Goal: Task Accomplishment & Management: Manage account settings

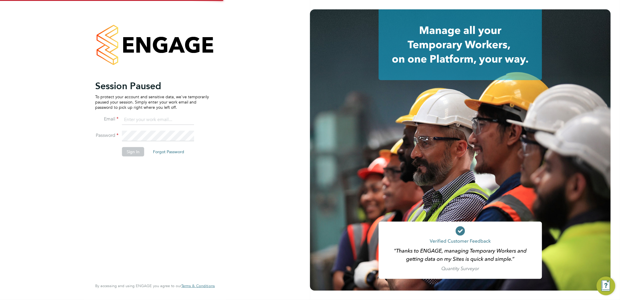
type input "g.deaton@hp4recruitment.co.uk"
click at [138, 148] on button "Sign In" at bounding box center [133, 151] width 22 height 9
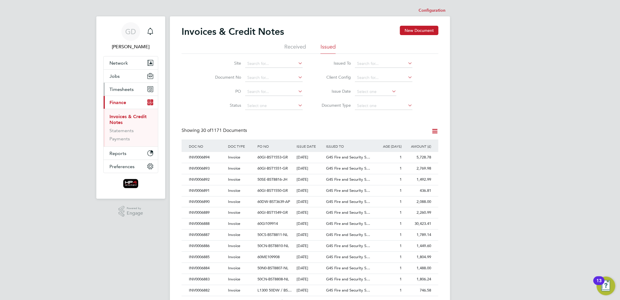
click at [119, 89] on span "Timesheets" at bounding box center [122, 89] width 24 height 6
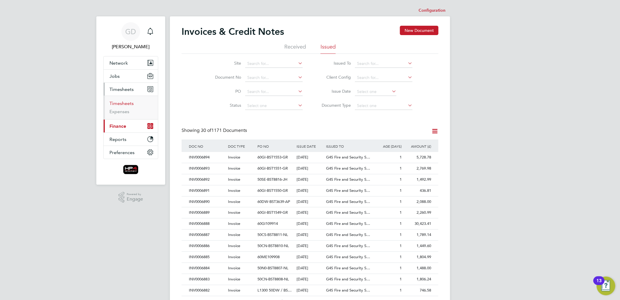
click at [122, 104] on link "Timesheets" at bounding box center [122, 103] width 24 height 6
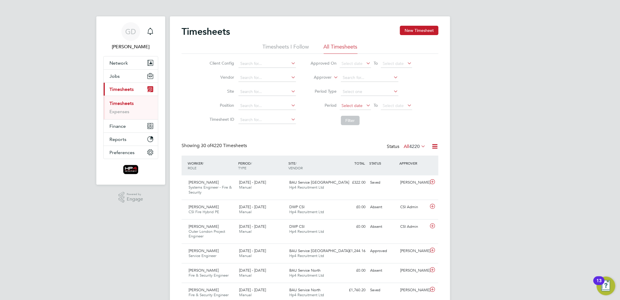
click at [352, 103] on span "Select date" at bounding box center [352, 105] width 21 height 5
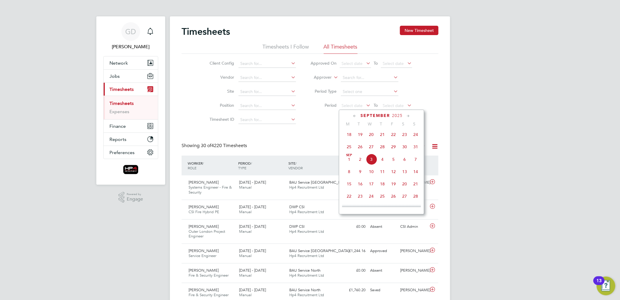
click at [351, 148] on span "25" at bounding box center [349, 146] width 11 height 11
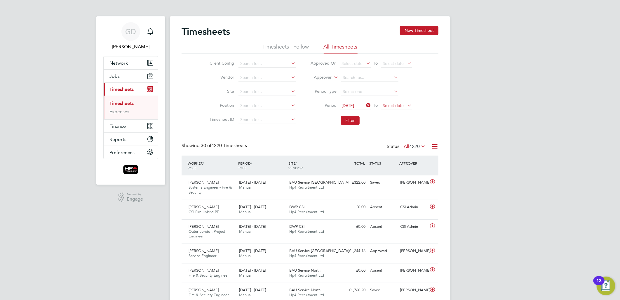
drag, startPoint x: 396, startPoint y: 103, endPoint x: 402, endPoint y: 107, distance: 6.6
click at [397, 103] on span "Select date" at bounding box center [393, 105] width 21 height 5
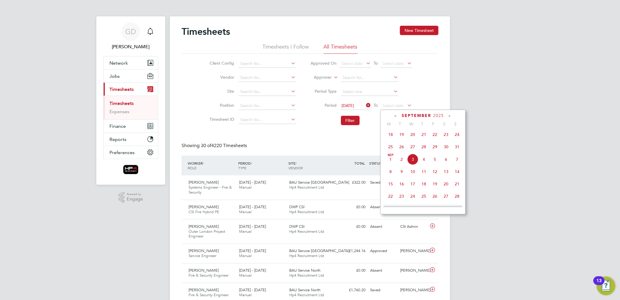
click at [459, 149] on span "31" at bounding box center [457, 146] width 11 height 11
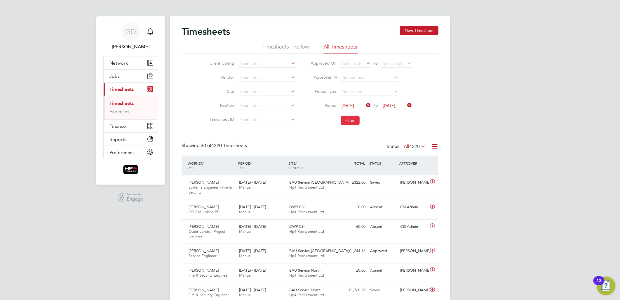
click at [345, 116] on button "Filter" at bounding box center [350, 120] width 19 height 9
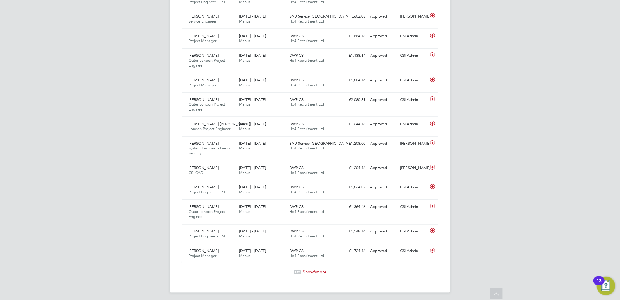
click at [314, 272] on span "6" at bounding box center [315, 272] width 2 height 6
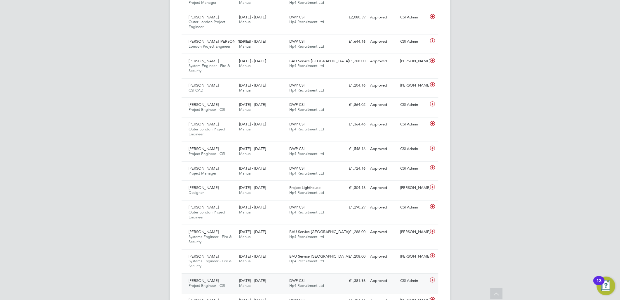
click at [201, 279] on span "[PERSON_NAME]" at bounding box center [204, 280] width 30 height 5
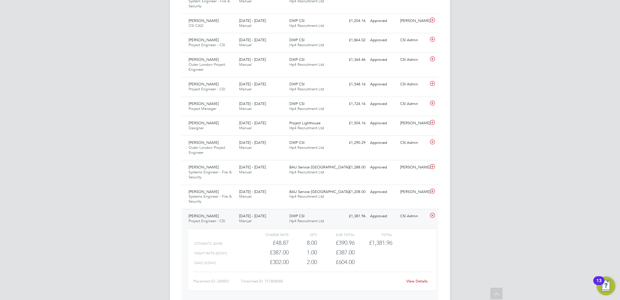
click at [421, 282] on link "View Details" at bounding box center [417, 280] width 21 height 5
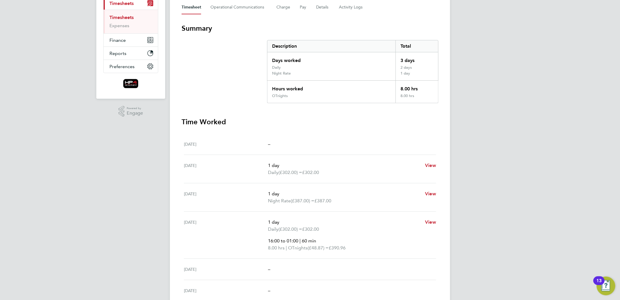
scroll to position [97, 0]
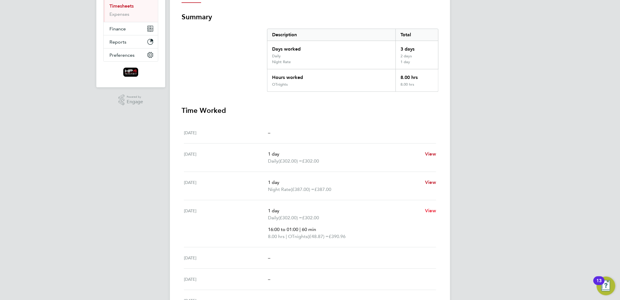
click at [429, 208] on span "View" at bounding box center [430, 211] width 11 height 6
select select "1"
select select "60"
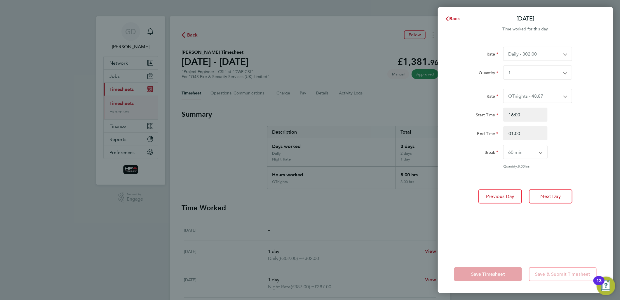
click at [564, 237] on div "Rate Daily - 302.00 Weekend - 402.00 Night Rate - 387.00 OTweekend - 50.25 OTda…" at bounding box center [525, 148] width 175 height 216
click at [339, 205] on div "Back [DATE] Time worked for this day. Rate Daily - 302.00 Weekend - 402.00 Nigh…" at bounding box center [310, 150] width 620 height 300
click at [451, 21] on span "Back" at bounding box center [455, 19] width 11 height 6
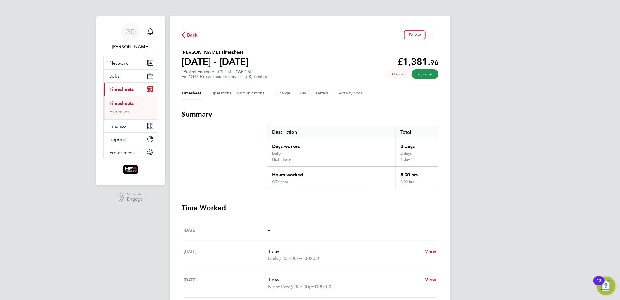
click at [187, 35] on span "Back" at bounding box center [192, 35] width 11 height 7
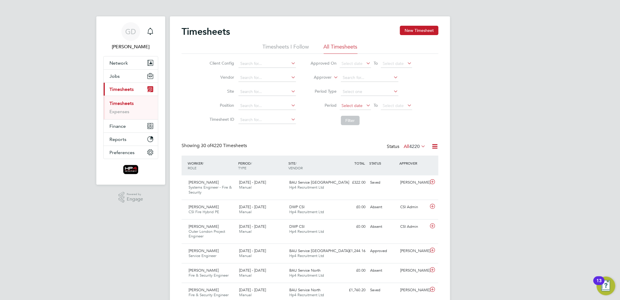
click at [355, 104] on span "Select date" at bounding box center [352, 105] width 21 height 5
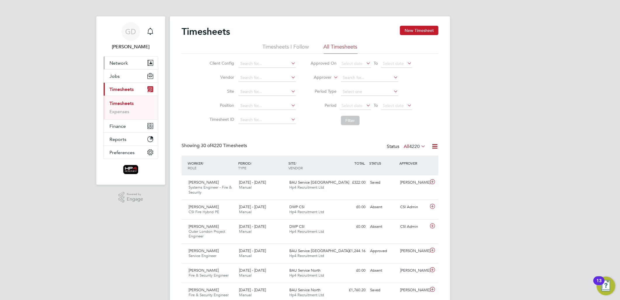
click at [128, 62] on button "Network" at bounding box center [131, 62] width 54 height 13
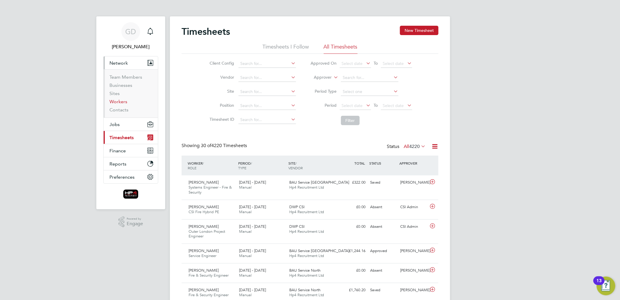
click at [114, 100] on link "Workers" at bounding box center [119, 102] width 18 height 6
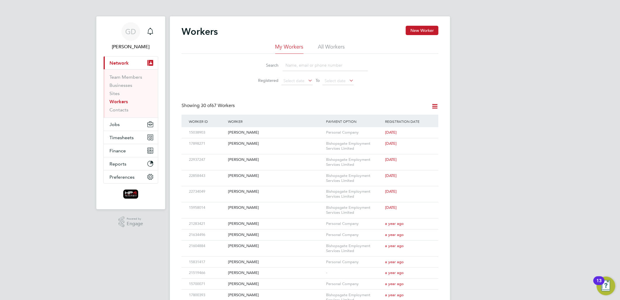
click at [322, 48] on li "All Workers" at bounding box center [331, 48] width 27 height 11
click at [295, 68] on input at bounding box center [325, 65] width 85 height 11
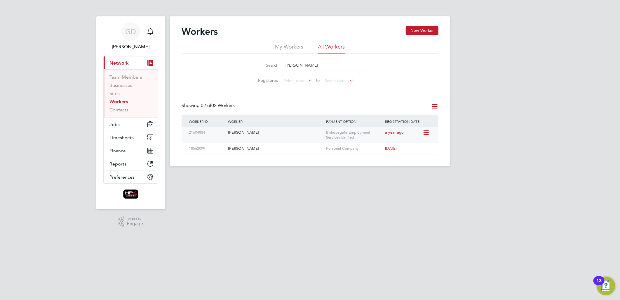
type input "ashley"
click at [247, 134] on div "Ashley Mason" at bounding box center [276, 132] width 98 height 11
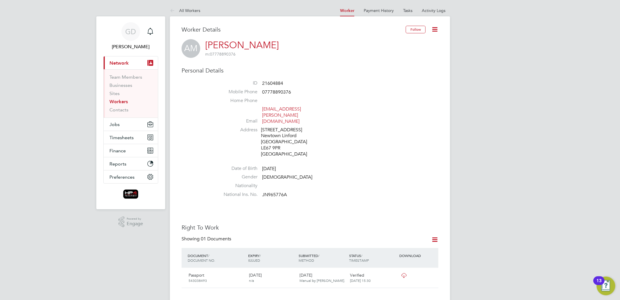
click at [432, 29] on icon at bounding box center [434, 29] width 7 height 7
click at [338, 54] on div "AM Ashley Mason m: 07778890376" at bounding box center [310, 48] width 257 height 19
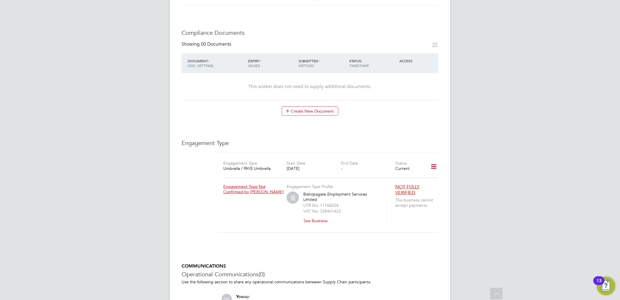
scroll to position [188, 0]
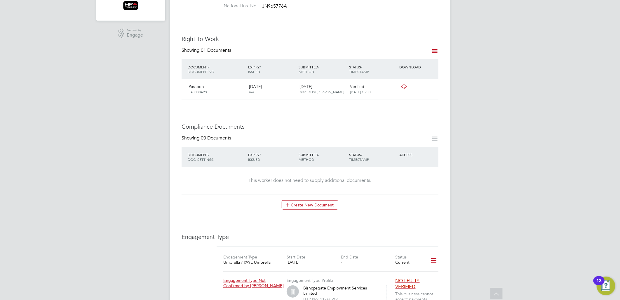
click at [433, 253] on icon at bounding box center [434, 259] width 10 height 13
click at [424, 219] on div "Worker Details Follow AM Ashley Mason m: 07778890376 Personal Details ID 216048…" at bounding box center [310, 140] width 257 height 607
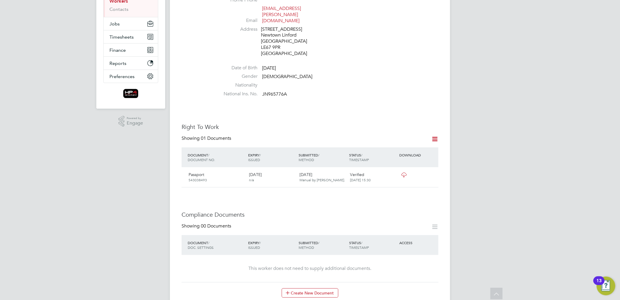
scroll to position [91, 0]
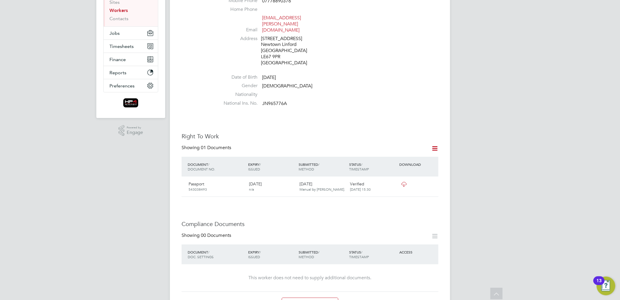
click at [433, 132] on div "Right To Work Showing 01 Documents DOCUMENT / DOCUMENT NO. EXPIRY / ISSUED SUBM…" at bounding box center [310, 164] width 257 height 64
click at [436, 145] on icon at bounding box center [434, 148] width 7 height 7
click at [381, 132] on div "Right To Work Showing 01 Documents DOCUMENT / DOCUMENT NO. EXPIRY / ISSUED SUBM…" at bounding box center [310, 164] width 257 height 64
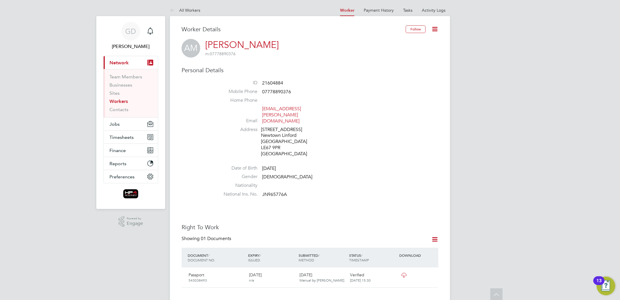
scroll to position [0, 0]
click at [413, 9] on link "Tasks" at bounding box center [407, 10] width 9 height 5
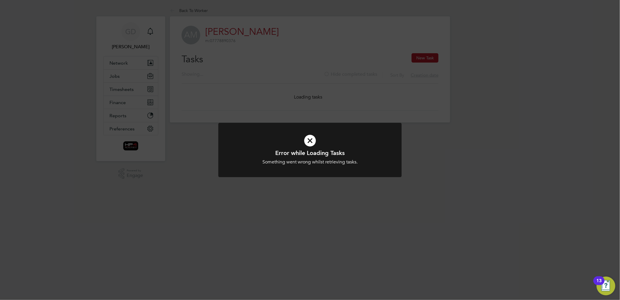
click at [312, 140] on icon at bounding box center [310, 140] width 152 height 23
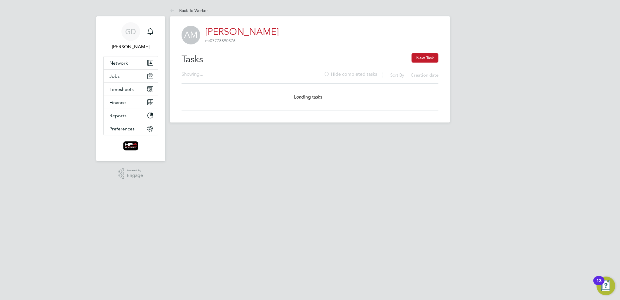
click at [184, 7] on li "Back To Worker" at bounding box center [189, 11] width 38 height 12
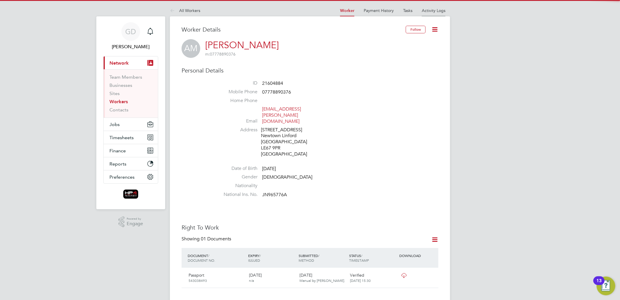
click at [430, 10] on link "Activity Logs" at bounding box center [434, 10] width 24 height 5
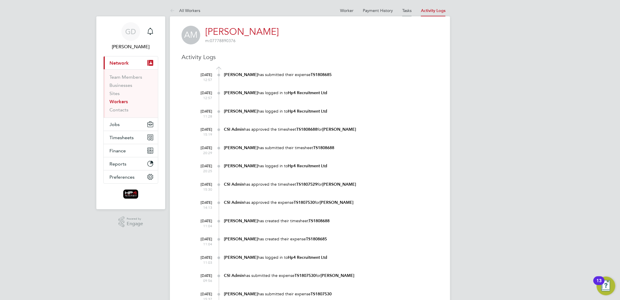
click at [411, 11] on link "Tasks" at bounding box center [406, 10] width 9 height 5
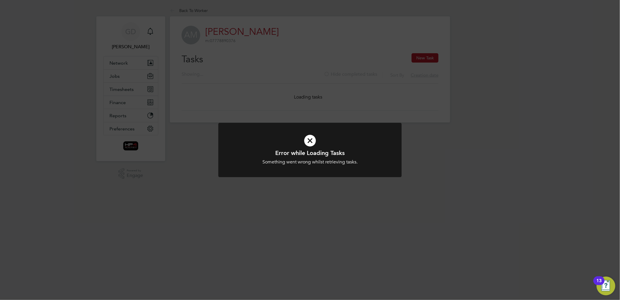
click at [311, 141] on icon at bounding box center [310, 140] width 152 height 23
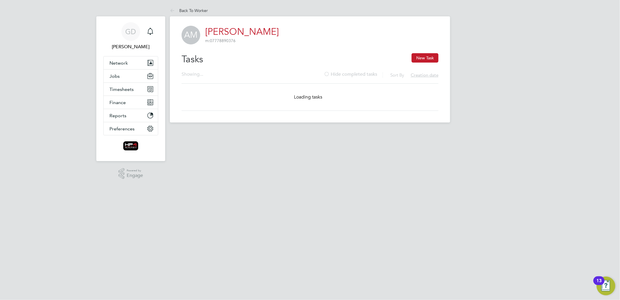
drag, startPoint x: 203, startPoint y: 7, endPoint x: 212, endPoint y: 8, distance: 8.5
click at [203, 8] on li "Back To Worker" at bounding box center [189, 11] width 38 height 12
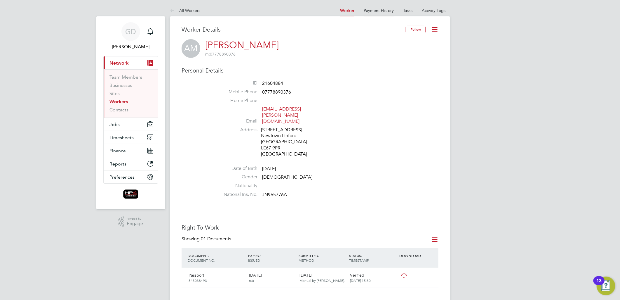
click at [371, 12] on link "Payment History" at bounding box center [379, 10] width 30 height 5
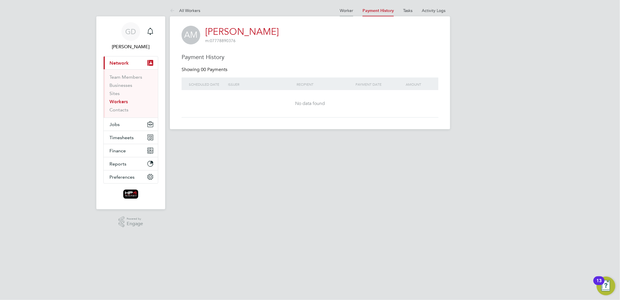
click at [349, 12] on link "Worker" at bounding box center [346, 10] width 13 height 5
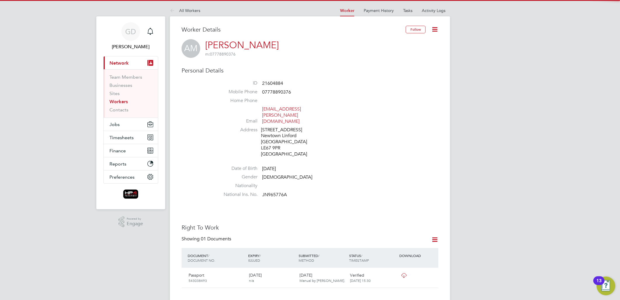
click at [433, 29] on icon at bounding box center [434, 29] width 7 height 7
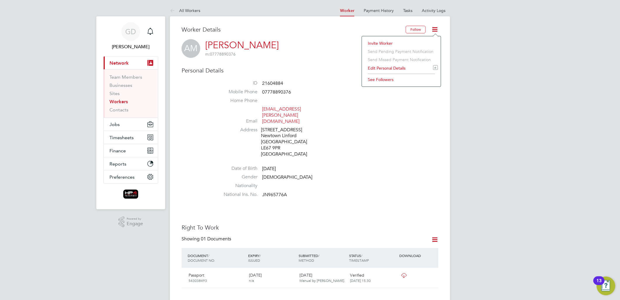
click at [390, 69] on li "Edit Personal Details e" at bounding box center [401, 68] width 73 height 8
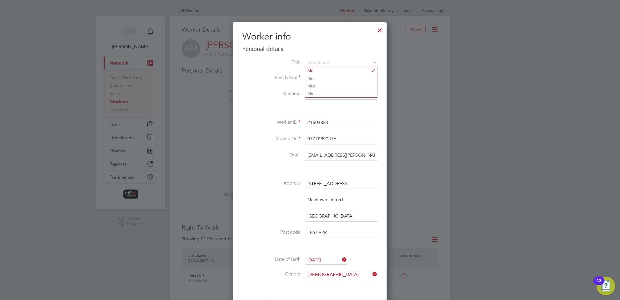
click at [380, 30] on div at bounding box center [380, 28] width 11 height 11
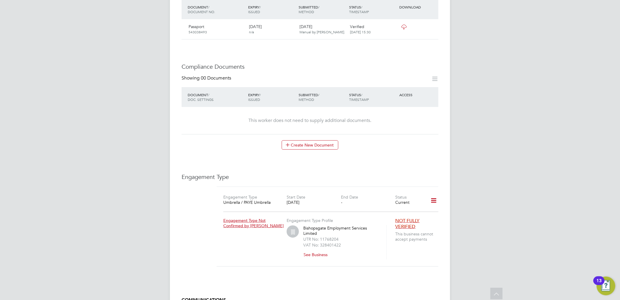
scroll to position [259, 0]
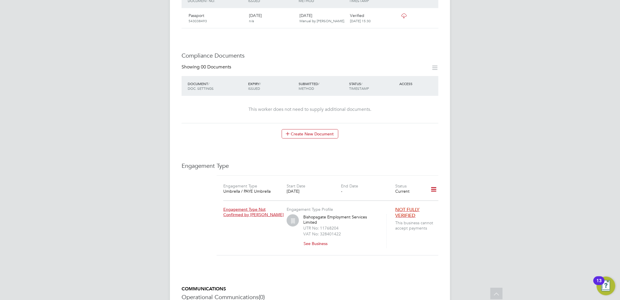
click at [435, 183] on icon at bounding box center [434, 189] width 10 height 13
click at [395, 211] on li "Show Engagement Type History" at bounding box center [403, 211] width 67 height 8
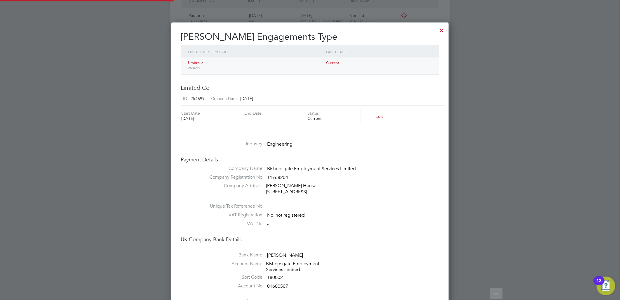
scroll to position [341, 278]
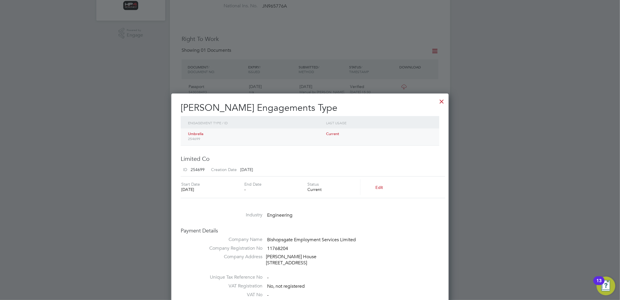
click at [443, 96] on div at bounding box center [442, 100] width 11 height 11
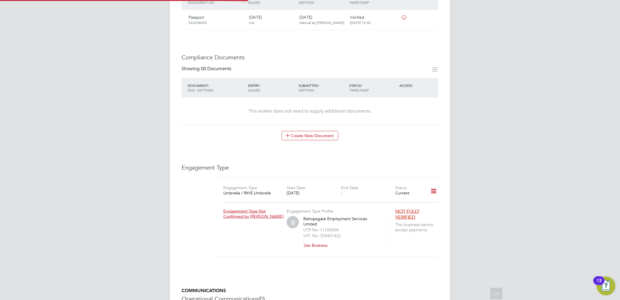
scroll to position [259, 0]
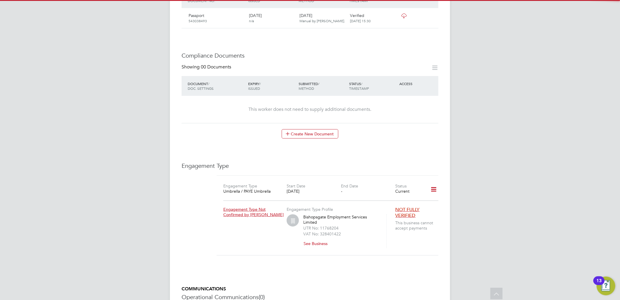
click at [433, 183] on icon at bounding box center [434, 189] width 10 height 13
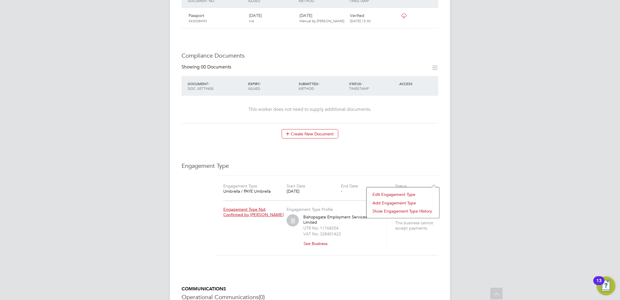
click at [398, 194] on li "Edit Engagement Type" at bounding box center [403, 194] width 67 height 8
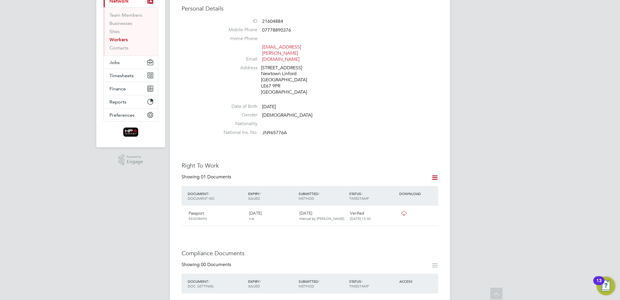
scroll to position [0, 0]
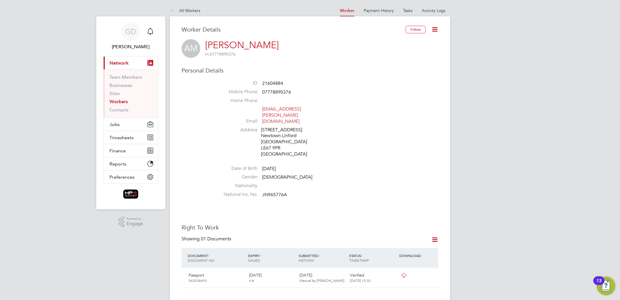
click at [123, 102] on link "Workers" at bounding box center [119, 102] width 18 height 6
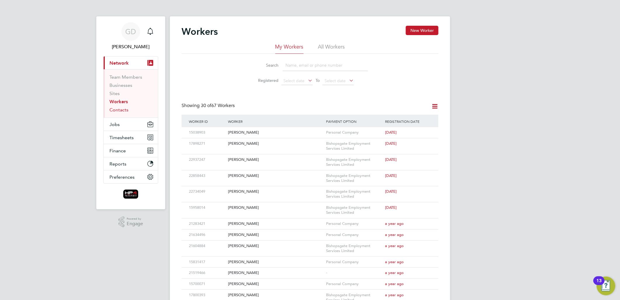
click at [118, 110] on link "Contacts" at bounding box center [119, 110] width 19 height 6
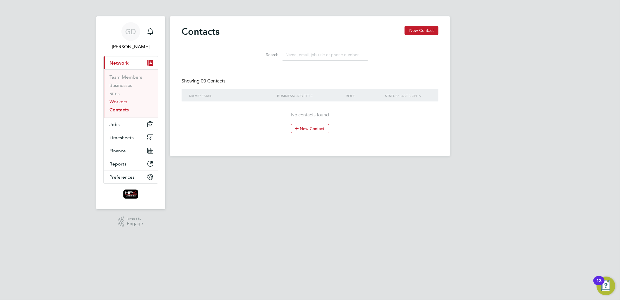
click at [123, 104] on link "Workers" at bounding box center [119, 102] width 18 height 6
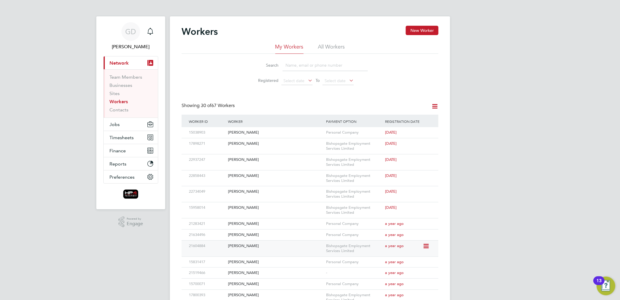
click at [425, 246] on icon at bounding box center [426, 245] width 6 height 7
click at [246, 246] on div "Ashley Mason" at bounding box center [276, 245] width 98 height 11
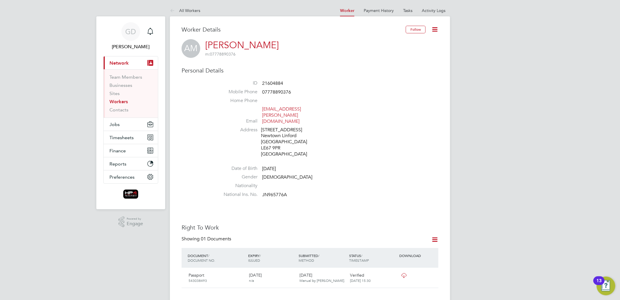
click at [436, 29] on icon at bounding box center [434, 29] width 7 height 7
click at [398, 165] on li "Date of Birth [DEMOGRAPHIC_DATA]" at bounding box center [328, 169] width 222 height 9
click at [125, 136] on span "Timesheets" at bounding box center [122, 138] width 24 height 6
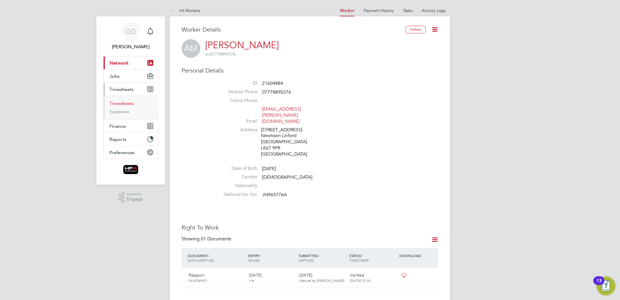
click at [126, 104] on link "Timesheets" at bounding box center [122, 103] width 24 height 6
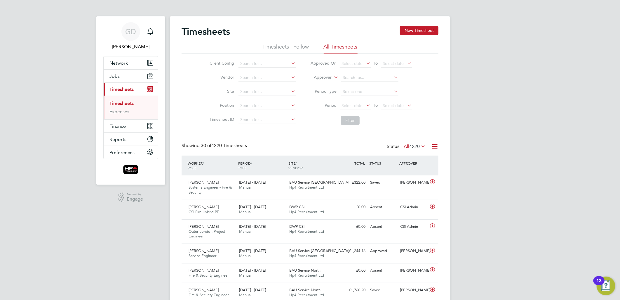
click at [419, 27] on button "New Timesheet" at bounding box center [419, 30] width 39 height 9
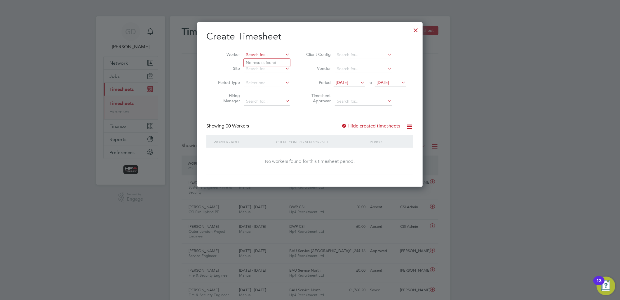
click at [262, 54] on input at bounding box center [267, 55] width 46 height 8
click at [258, 68] on b "[PERSON_NAME]" at bounding box center [263, 70] width 34 height 5
type input "[PERSON_NAME]"
click at [410, 124] on icon at bounding box center [409, 126] width 7 height 7
click at [410, 104] on li "Timesheet Approver" at bounding box center [355, 99] width 116 height 18
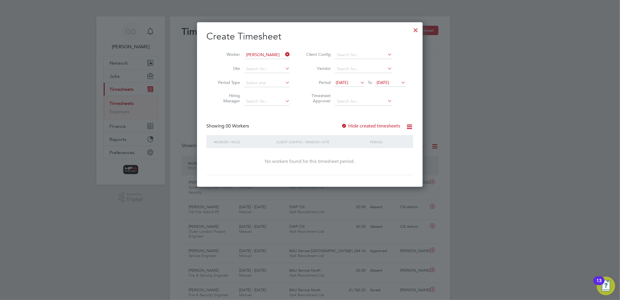
click at [417, 27] on div at bounding box center [416, 28] width 11 height 11
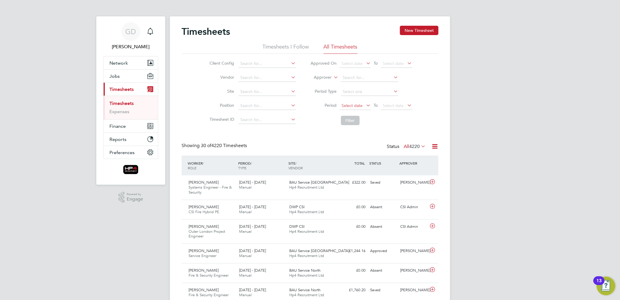
click at [359, 104] on span "Select date" at bounding box center [352, 105] width 21 height 5
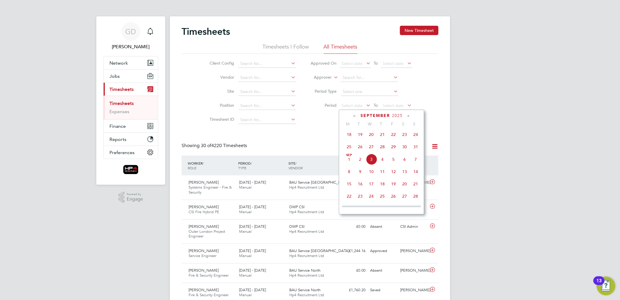
click at [348, 148] on span "25" at bounding box center [349, 146] width 11 height 11
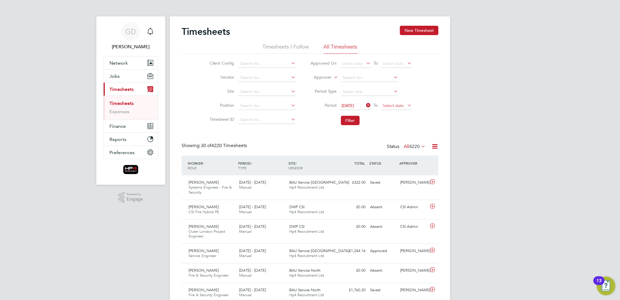
click at [392, 105] on span "Select date" at bounding box center [393, 105] width 21 height 5
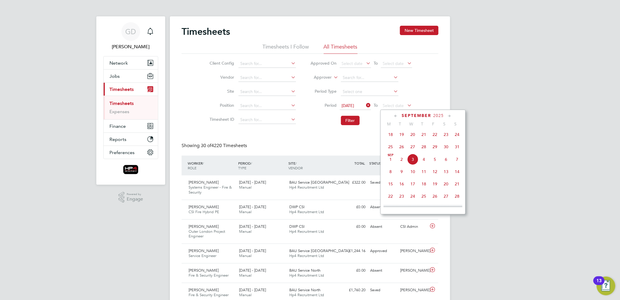
click at [458, 145] on span "31" at bounding box center [457, 146] width 11 height 11
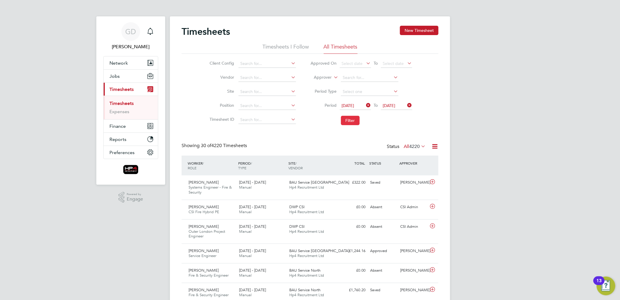
click at [355, 121] on button "Filter" at bounding box center [350, 120] width 19 height 9
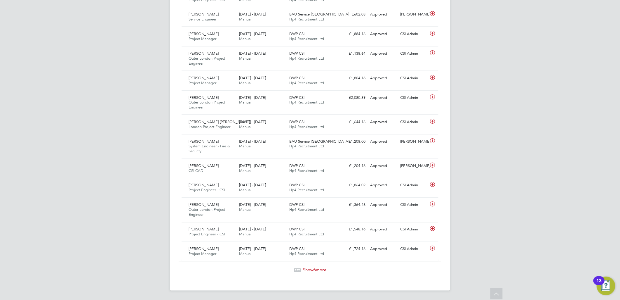
click at [313, 268] on span "Show 6 more" at bounding box center [314, 270] width 23 height 6
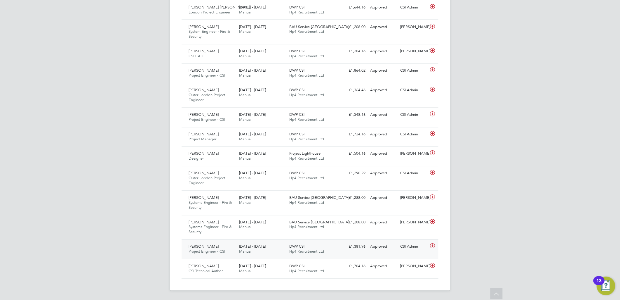
click at [208, 249] on span "Project Engineer - CSI" at bounding box center [207, 251] width 37 height 5
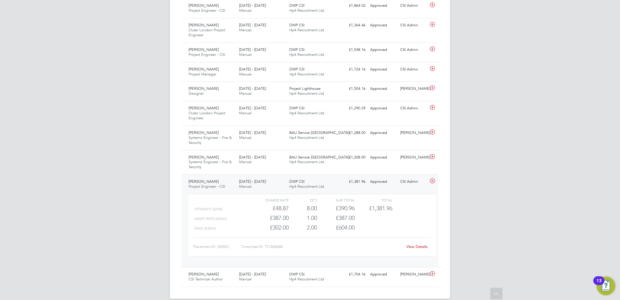
click at [247, 185] on span "Manual" at bounding box center [245, 186] width 13 height 5
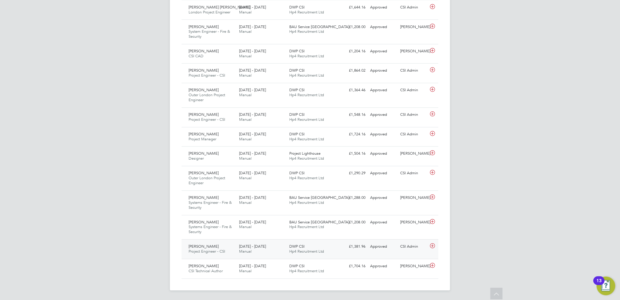
click at [251, 247] on span "[DATE] - [DATE]" at bounding box center [252, 246] width 27 height 5
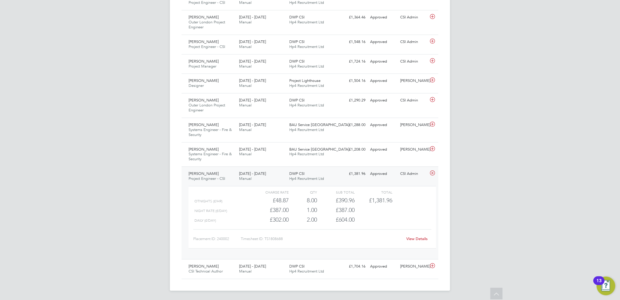
click at [418, 238] on link "View Details" at bounding box center [417, 238] width 21 height 5
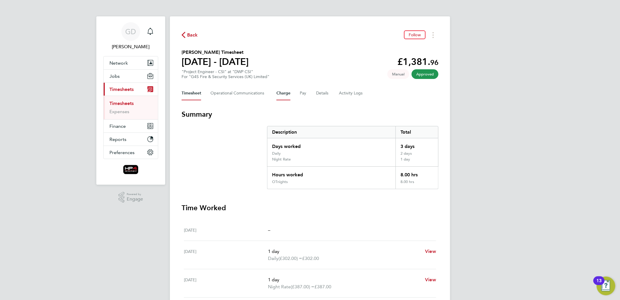
click at [285, 92] on button "Charge" at bounding box center [284, 93] width 14 height 14
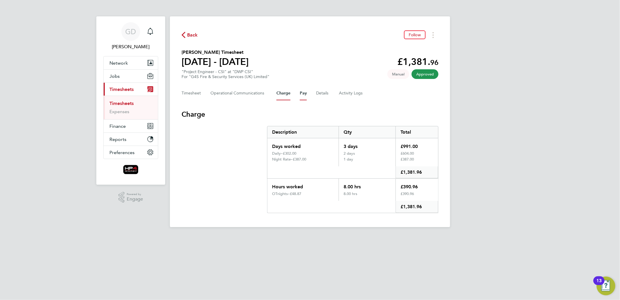
click at [302, 93] on button "Pay" at bounding box center [303, 93] width 7 height 14
click at [283, 94] on button "Charge" at bounding box center [284, 93] width 14 height 14
click at [305, 94] on button "Pay" at bounding box center [303, 93] width 7 height 14
click at [283, 96] on button "Charge" at bounding box center [284, 93] width 14 height 14
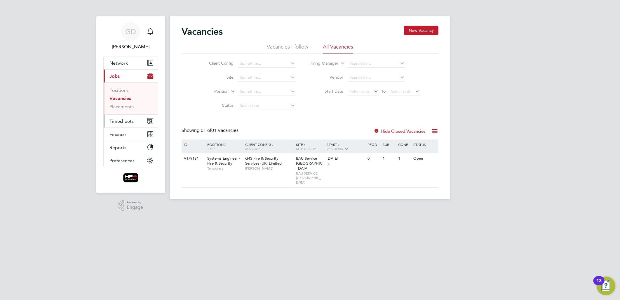
click at [120, 121] on span "Timesheets" at bounding box center [122, 121] width 24 height 6
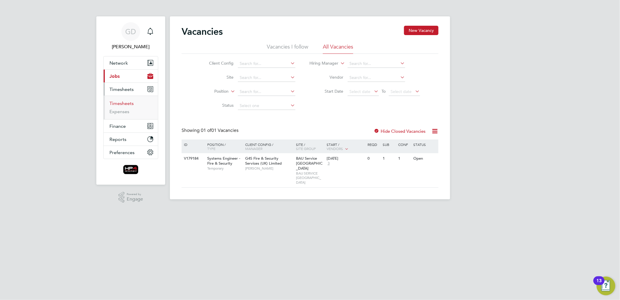
click at [124, 106] on link "Timesheets" at bounding box center [122, 103] width 24 height 6
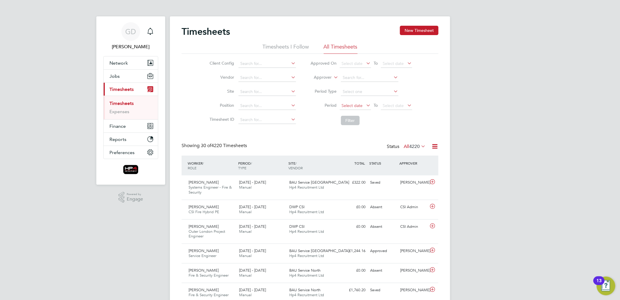
click at [362, 107] on span "Select date" at bounding box center [352, 105] width 21 height 5
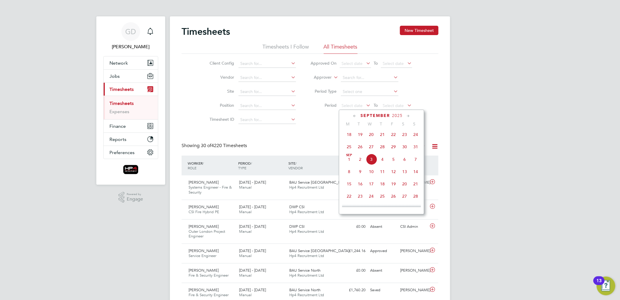
click at [351, 146] on span "25" at bounding box center [349, 146] width 11 height 11
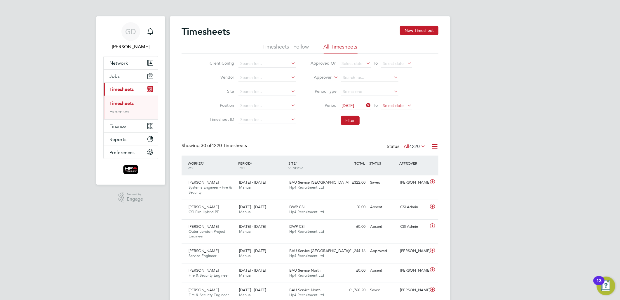
click at [397, 105] on span "Select date" at bounding box center [393, 105] width 21 height 5
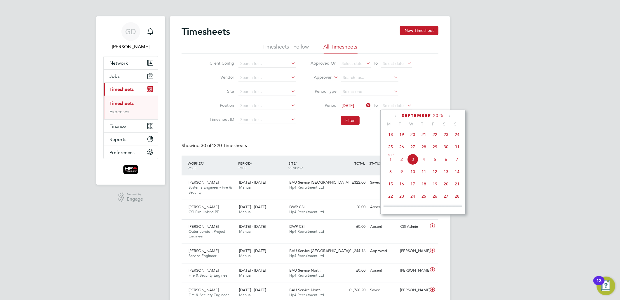
click at [456, 149] on span "31" at bounding box center [457, 146] width 11 height 11
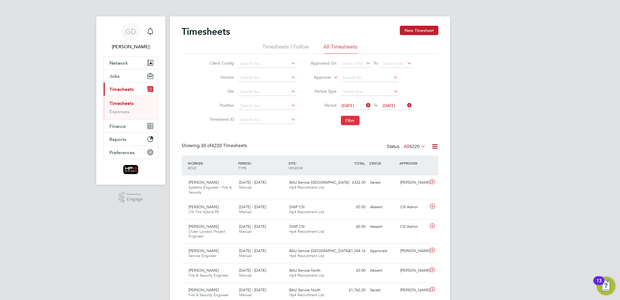
click at [352, 121] on button "Filter" at bounding box center [350, 120] width 19 height 9
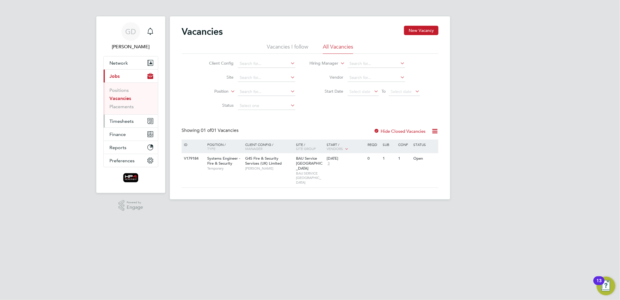
click at [116, 123] on span "Timesheets" at bounding box center [122, 121] width 24 height 6
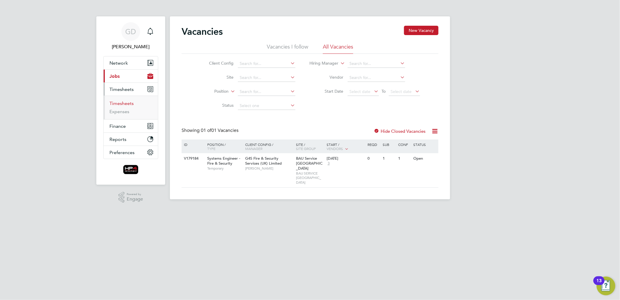
click at [131, 103] on link "Timesheets" at bounding box center [122, 103] width 24 height 6
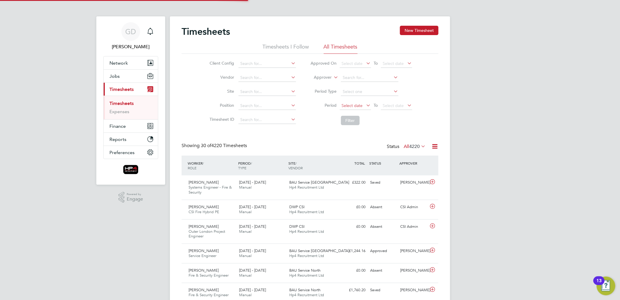
click at [355, 103] on span "Select date" at bounding box center [352, 105] width 21 height 5
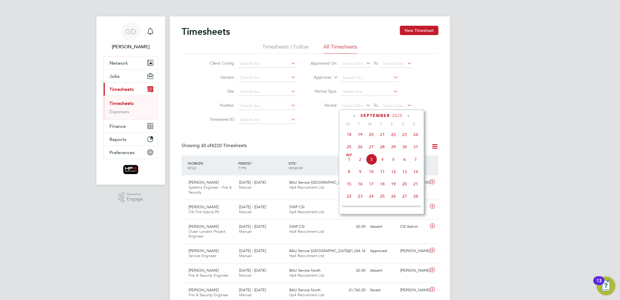
click at [349, 148] on span "25" at bounding box center [349, 146] width 11 height 11
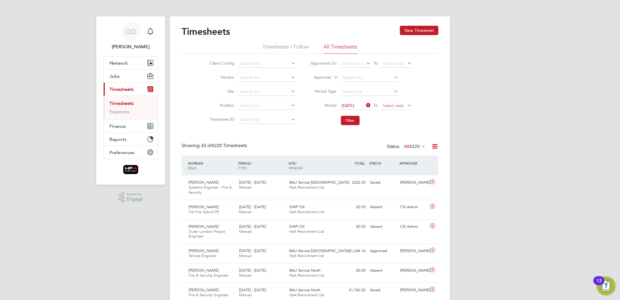
click at [393, 103] on span "Select date" at bounding box center [393, 105] width 21 height 5
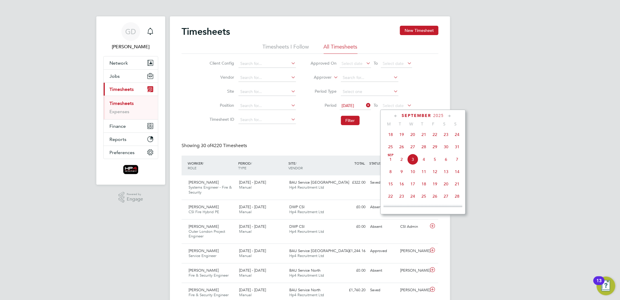
click at [460, 149] on span "31" at bounding box center [457, 146] width 11 height 11
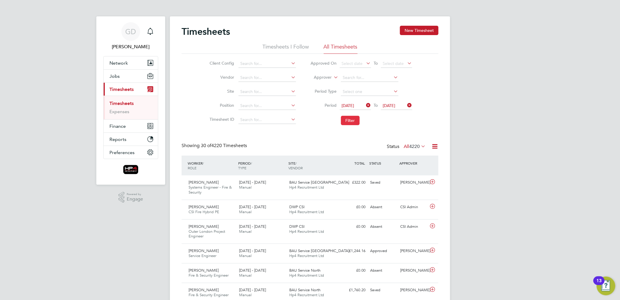
click at [351, 118] on button "Filter" at bounding box center [350, 120] width 19 height 9
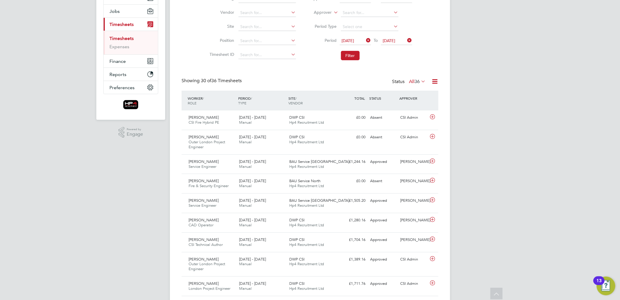
click at [412, 80] on label "All 36" at bounding box center [417, 82] width 17 height 6
click at [412, 138] on li "Absent" at bounding box center [414, 138] width 27 height 8
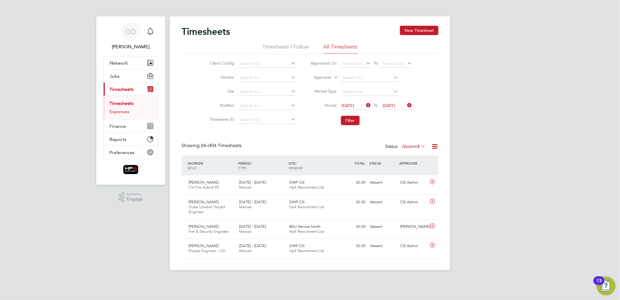
click at [117, 111] on link "Expenses" at bounding box center [120, 112] width 20 height 6
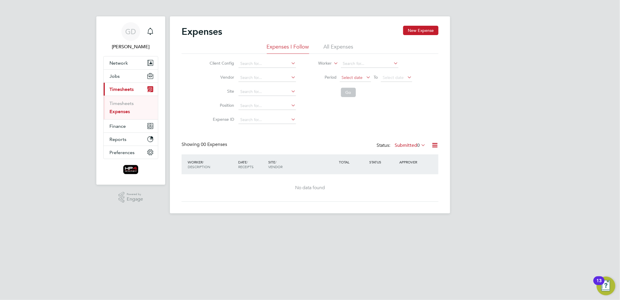
click at [351, 77] on span "Select date" at bounding box center [352, 77] width 21 height 5
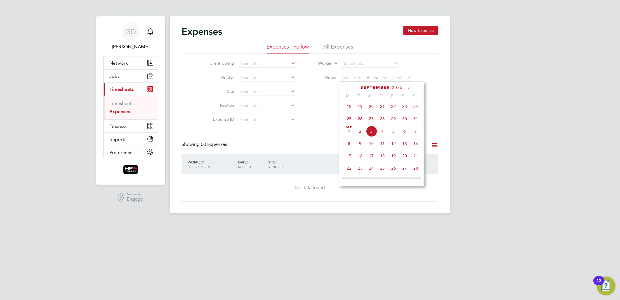
click at [319, 99] on li "Go" at bounding box center [361, 92] width 116 height 15
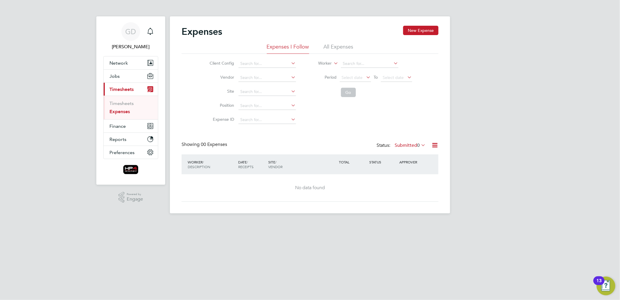
click at [336, 45] on li "All Expenses" at bounding box center [339, 48] width 30 height 11
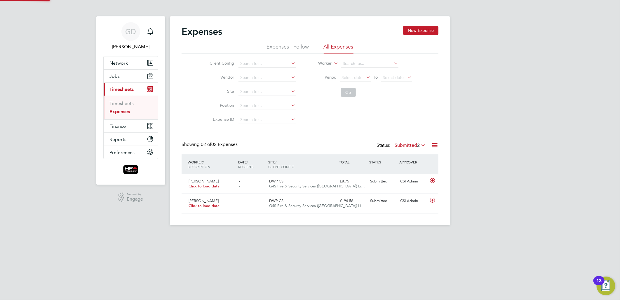
scroll to position [15, 71]
